Goal: Task Accomplishment & Management: Manage account settings

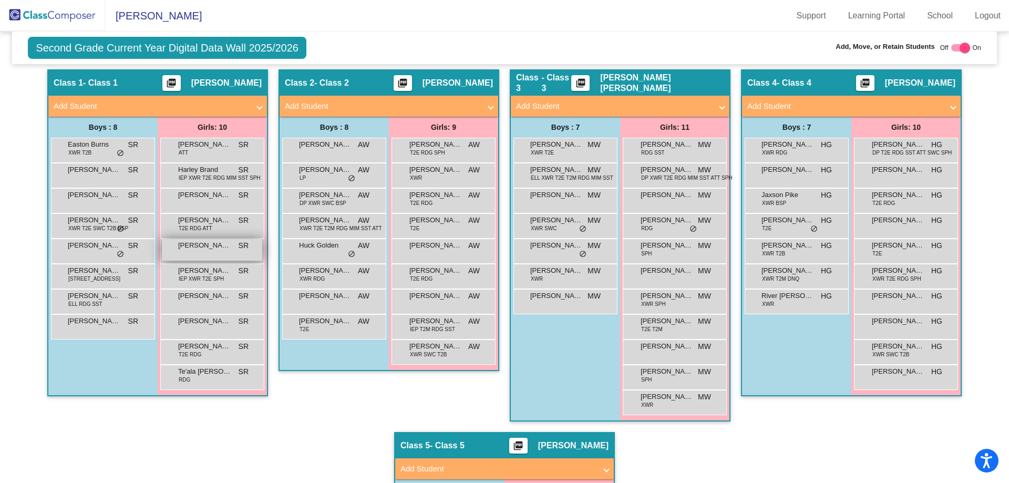
scroll to position [103, 0]
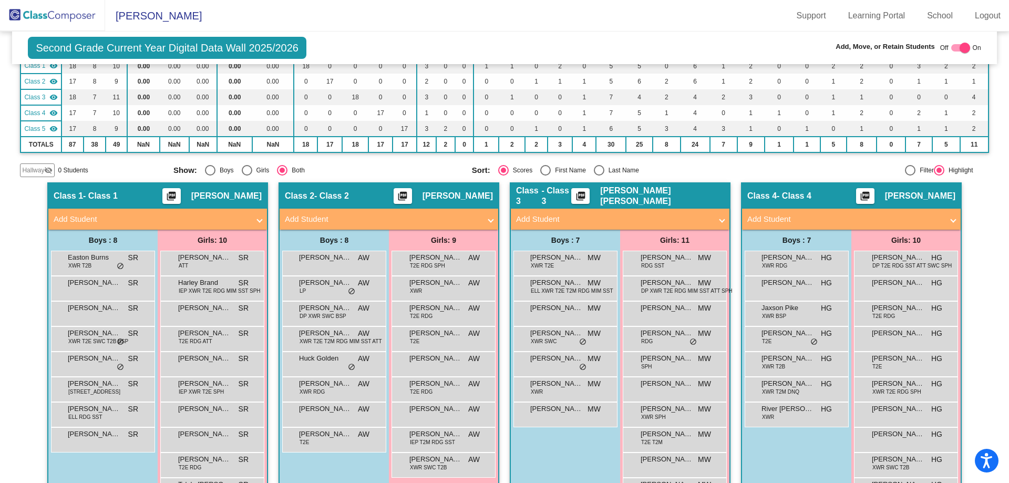
click at [76, 16] on img at bounding box center [52, 15] width 105 height 31
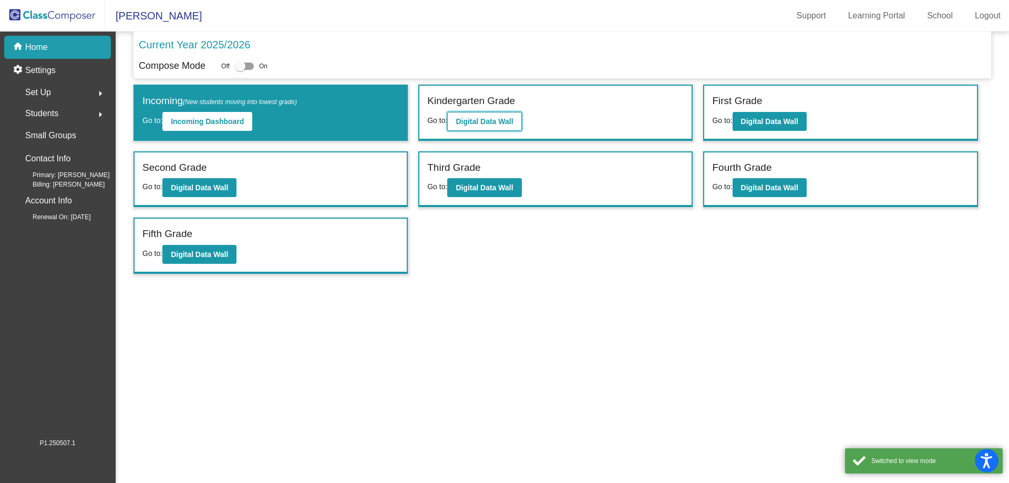
click at [493, 120] on b "Digital Data Wall" at bounding box center [484, 121] width 57 height 8
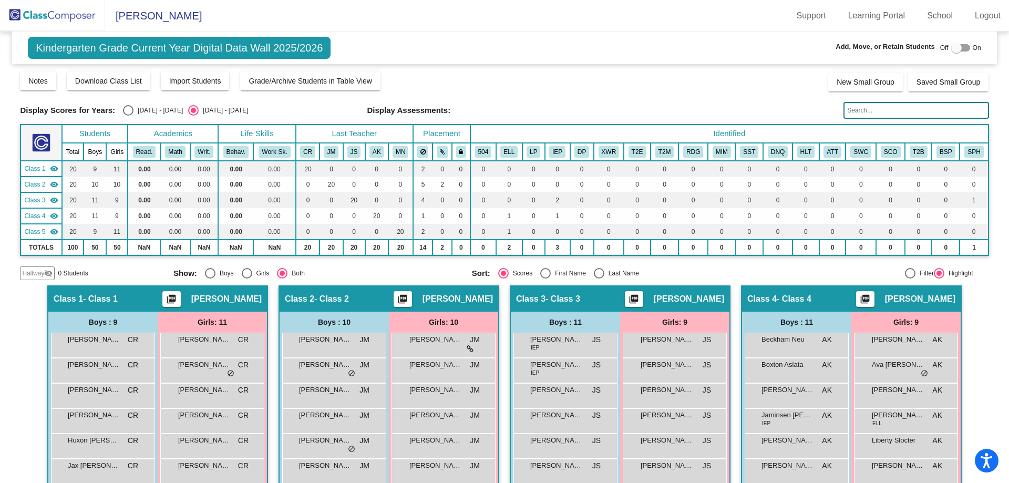
click at [78, 14] on img at bounding box center [52, 15] width 105 height 31
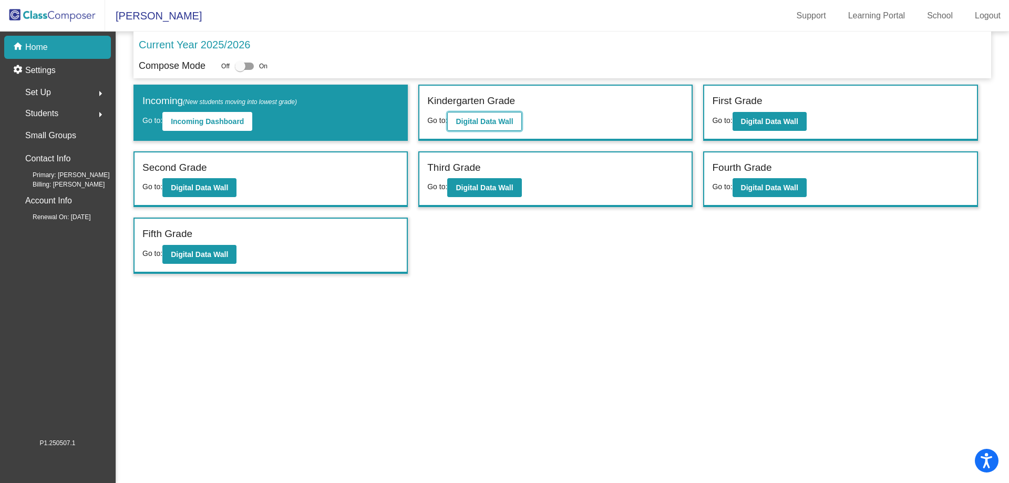
click at [468, 116] on button "Digital Data Wall" at bounding box center [484, 121] width 74 height 19
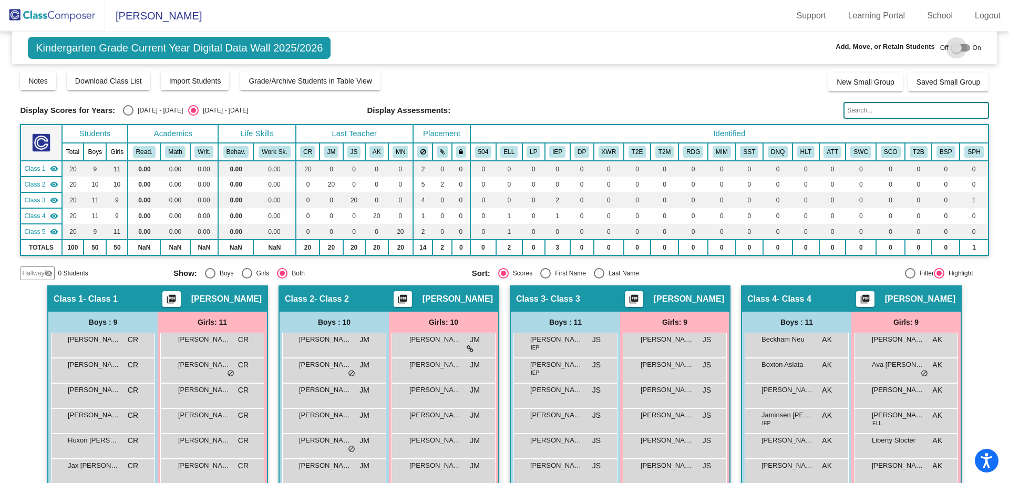
click at [951, 48] on div at bounding box center [956, 48] width 11 height 11
checkbox input "true"
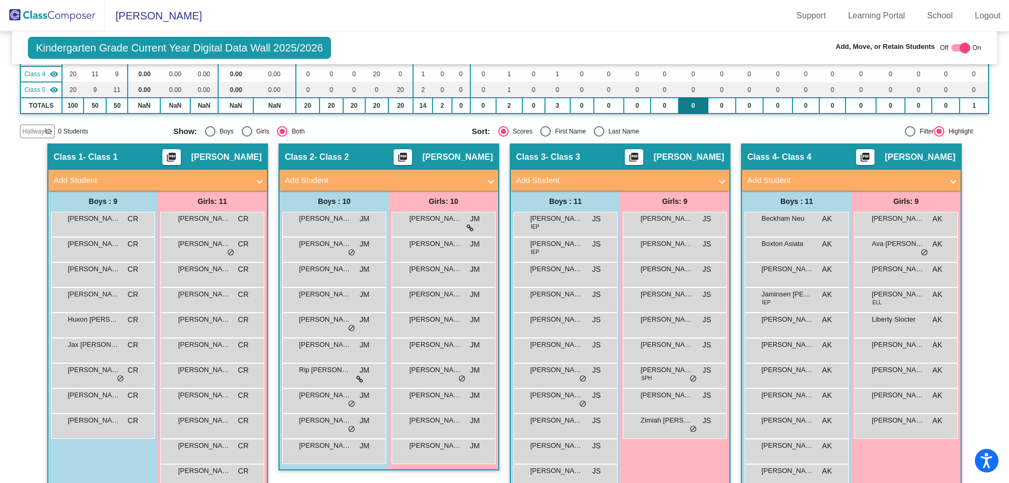
scroll to position [158, 0]
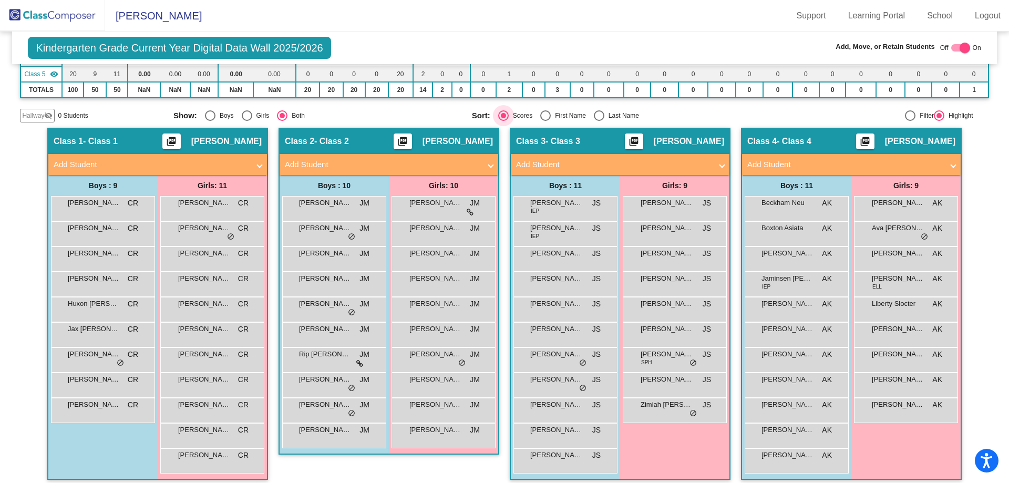
click at [501, 114] on div "Select an option" at bounding box center [503, 115] width 5 height 5
click at [503, 121] on input "Scores" at bounding box center [503, 121] width 1 height 1
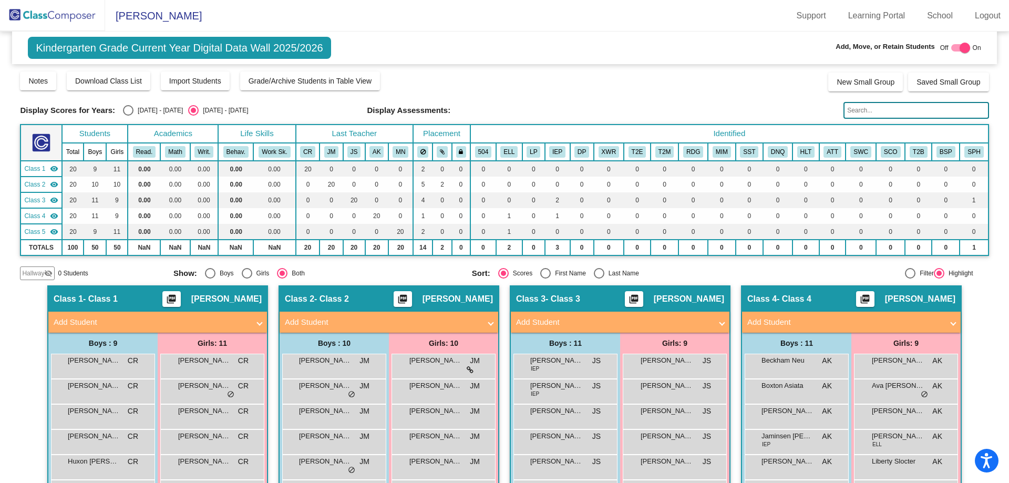
click at [857, 109] on input "text" at bounding box center [916, 110] width 145 height 17
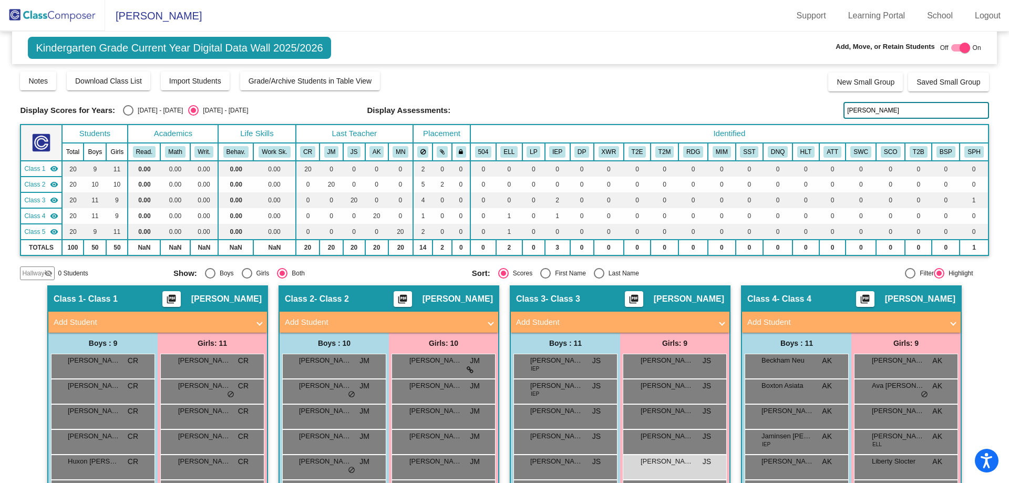
drag, startPoint x: 865, startPoint y: 114, endPoint x: 815, endPoint y: 121, distance: 50.6
click at [815, 121] on div "Display Scores for Years: [DATE] - [DATE] [DATE] - [DATE] Grade/Archive Student…" at bounding box center [504, 175] width 969 height 210
click at [677, 464] on span "[PERSON_NAME]" at bounding box center [667, 461] width 53 height 11
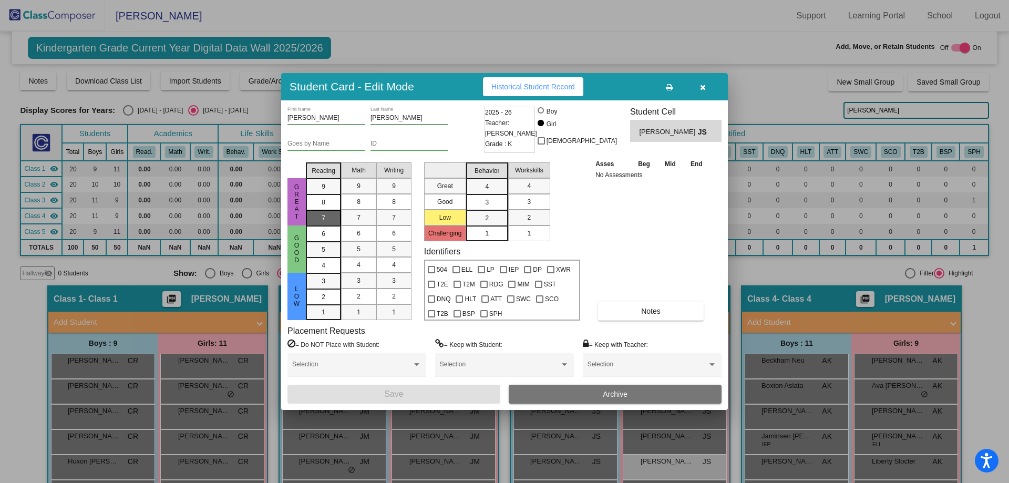
click at [322, 191] on span "7" at bounding box center [324, 186] width 4 height 9
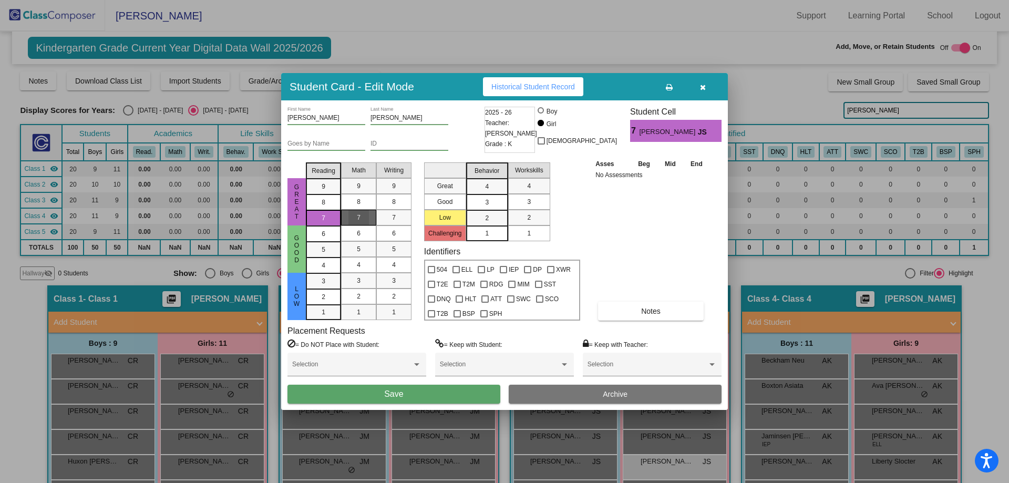
click at [359, 217] on span "7" at bounding box center [359, 217] width 4 height 9
click at [496, 195] on div "3" at bounding box center [487, 187] width 21 height 16
click at [463, 390] on button "Save" at bounding box center [394, 394] width 213 height 19
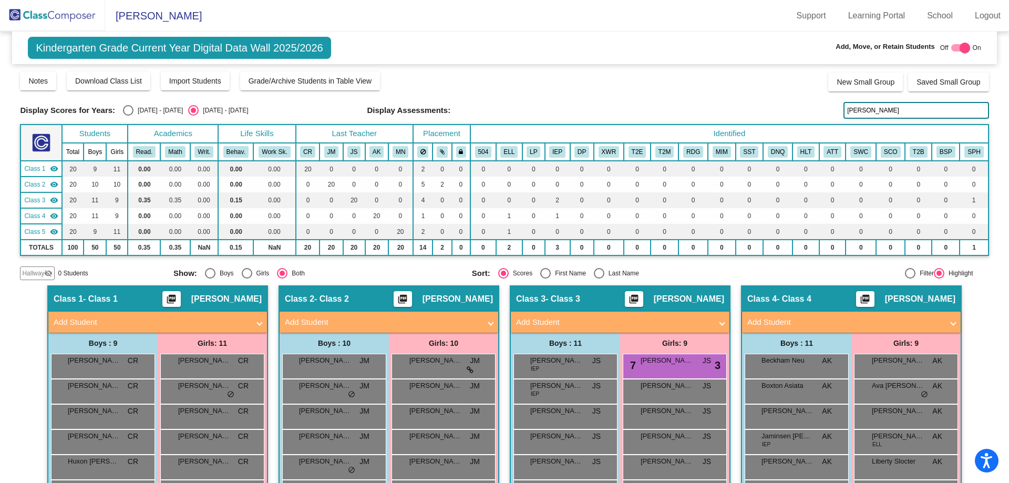
drag, startPoint x: 872, startPoint y: 108, endPoint x: 841, endPoint y: 116, distance: 32.0
click at [844, 116] on input "[PERSON_NAME]" at bounding box center [916, 110] width 145 height 17
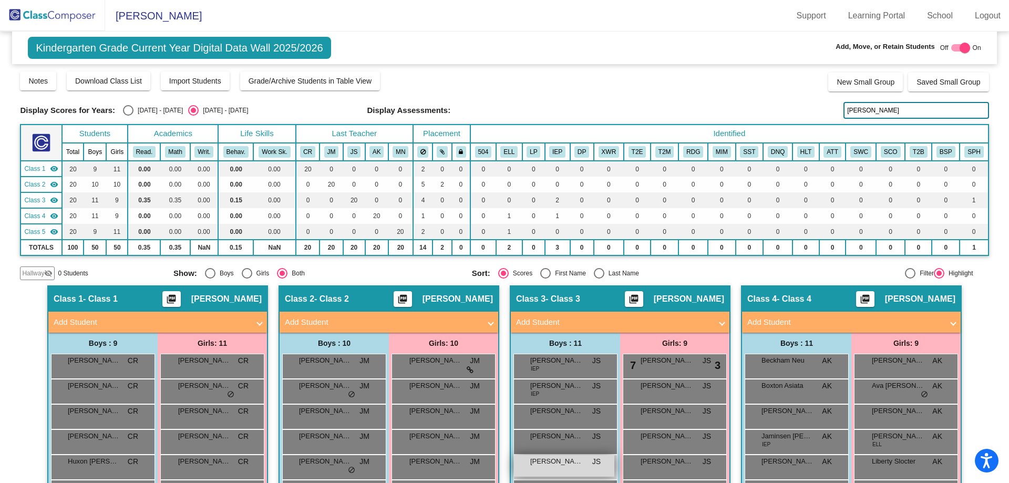
click at [558, 468] on div "[PERSON_NAME] JS lock do_not_disturb_alt" at bounding box center [564, 466] width 100 height 22
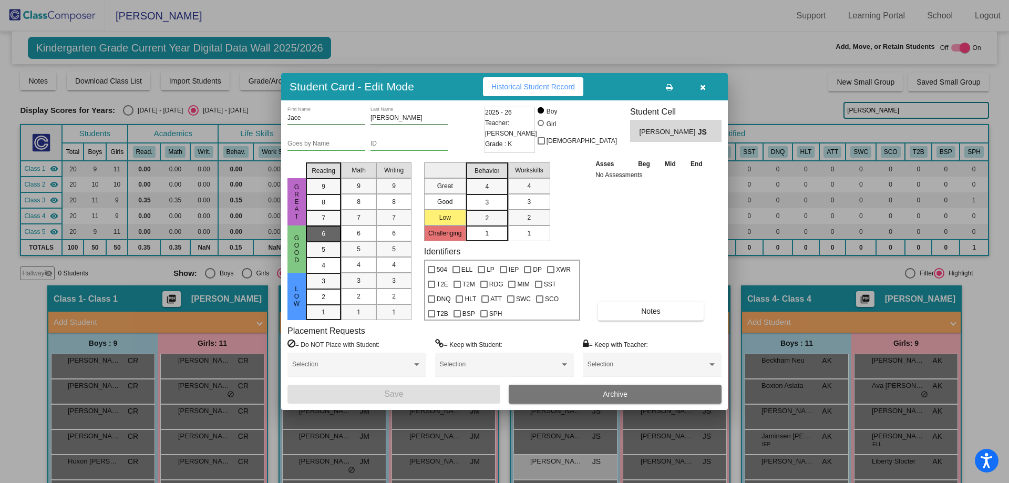
click at [326, 231] on div "6" at bounding box center [323, 234] width 21 height 16
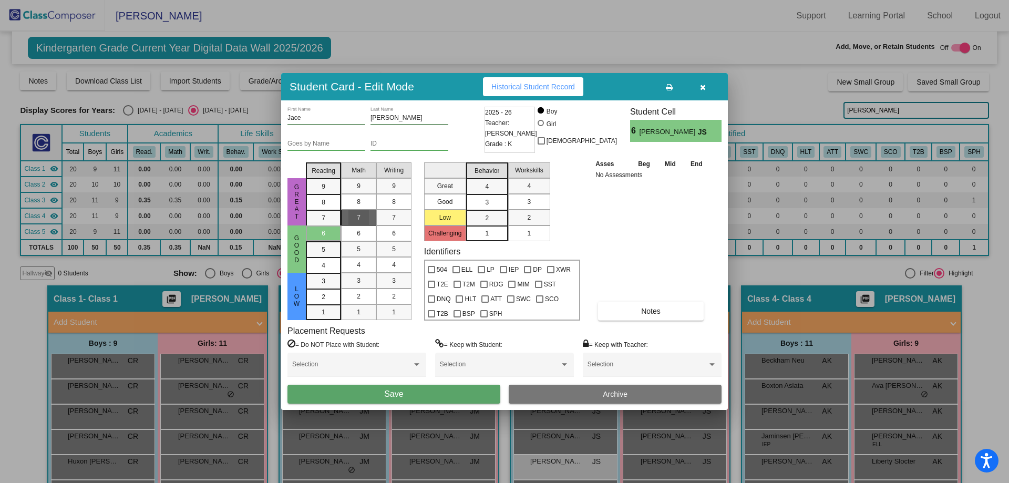
click at [357, 215] on span "7" at bounding box center [359, 217] width 4 height 9
click at [483, 195] on div "3" at bounding box center [487, 187] width 21 height 16
click at [420, 392] on button "Save" at bounding box center [394, 394] width 213 height 19
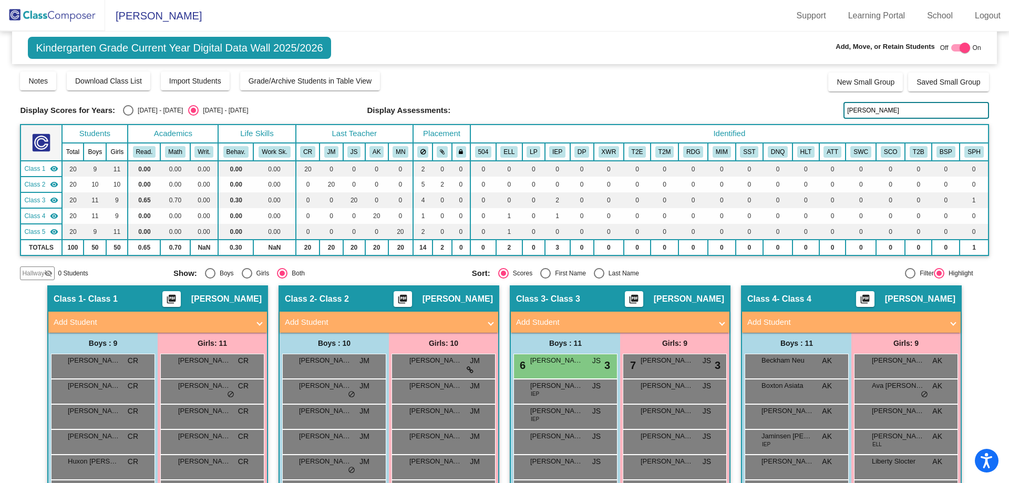
drag, startPoint x: 862, startPoint y: 109, endPoint x: 816, endPoint y: 122, distance: 47.6
click at [816, 122] on div "Display Scores for Years: [DATE] - [DATE] [DATE] - [DATE] Grade/Archive Student…" at bounding box center [504, 175] width 969 height 210
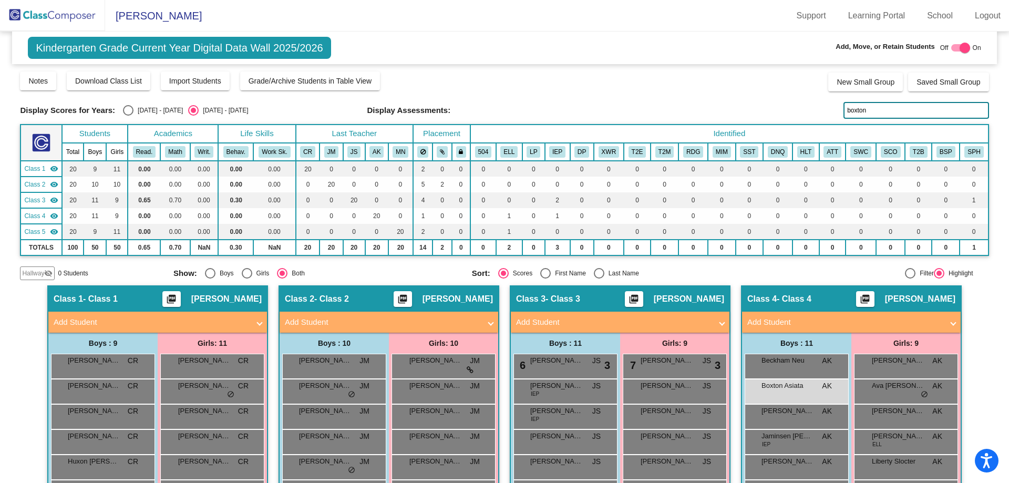
type input "boxton"
click at [775, 398] on div "Boxton Asiata AK lock do_not_disturb_alt" at bounding box center [795, 391] width 100 height 22
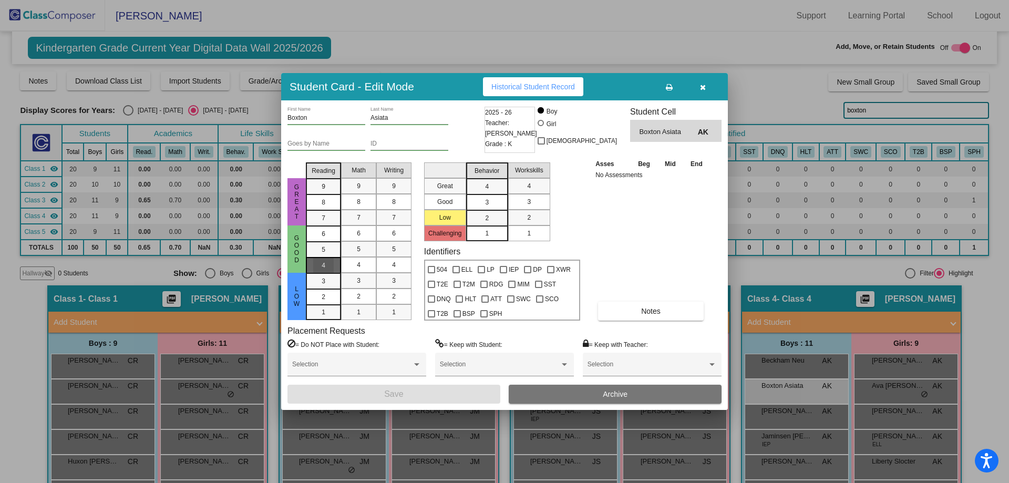
click at [329, 242] on div "4" at bounding box center [323, 234] width 21 height 16
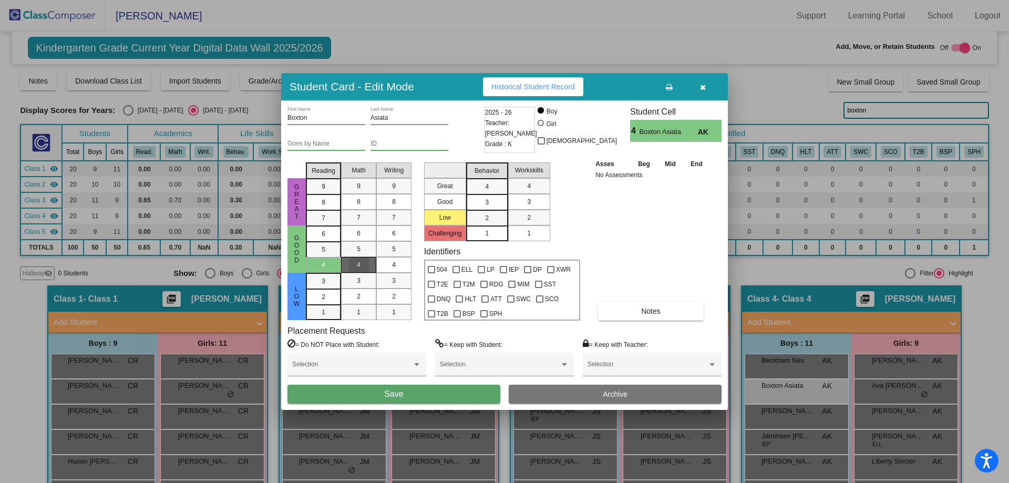
click at [363, 267] on div "4" at bounding box center [359, 265] width 21 height 16
click at [496, 195] on div "3" at bounding box center [487, 187] width 21 height 16
click at [433, 388] on button "Save" at bounding box center [394, 394] width 213 height 19
